Goal: Task Accomplishment & Management: Complete application form

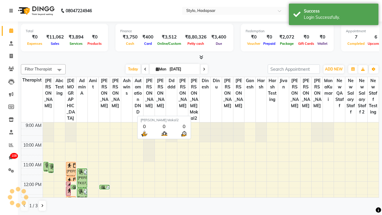
click at [12, 11] on icon at bounding box center [11, 11] width 4 height 4
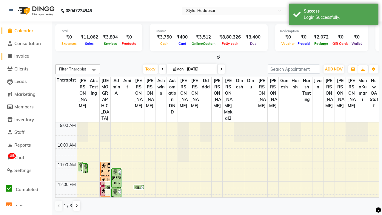
click at [26, 56] on span "Invoice" at bounding box center [21, 56] width 15 height 6
select select "157"
select select "service"
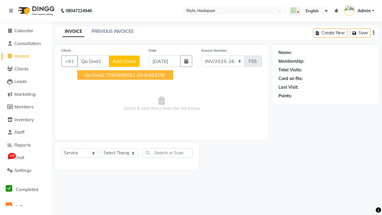
click at [125, 75] on ngb-highlight "7090909091" at bounding box center [121, 75] width 30 height 6
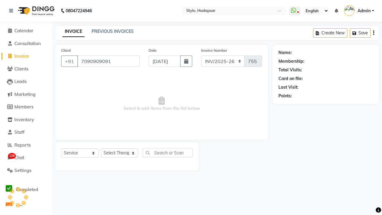
type input "7090909091"
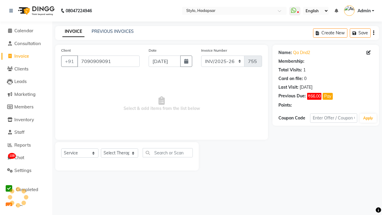
select select "1: Object"
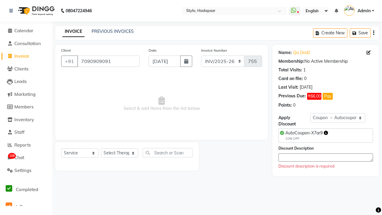
select select "267"
select select "Z73944"
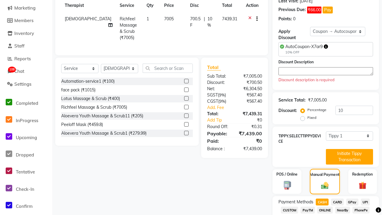
checkbox input "false"
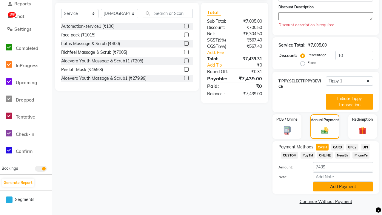
click at [343, 187] on button "Add Payment" at bounding box center [343, 186] width 60 height 9
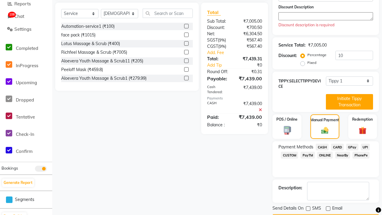
click at [0, 0] on link "Sign out" at bounding box center [0, 0] width 0 height 0
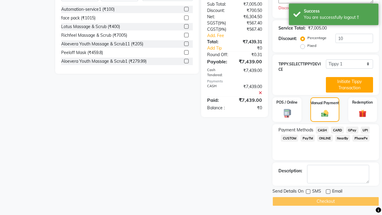
scroll to position [0, 0]
